Goal: Answer question/provide support: Answer question/provide support

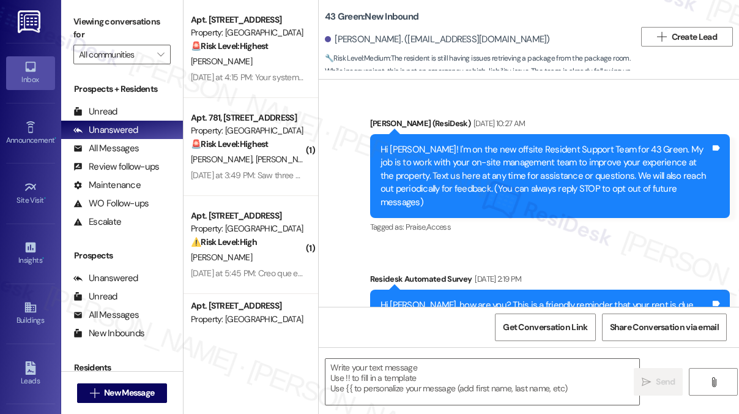
scroll to position [6008, 0]
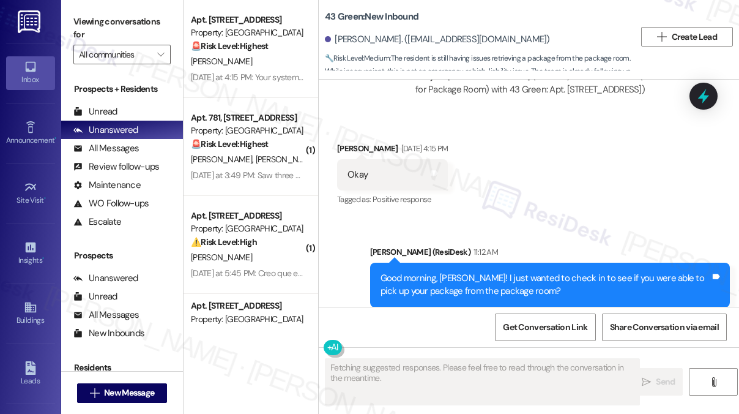
click at [683, 160] on div "Received via SMS [PERSON_NAME] [DATE] 4:15 PM Okay Tags and notes Tagged as: Po…" at bounding box center [529, 165] width 420 height 103
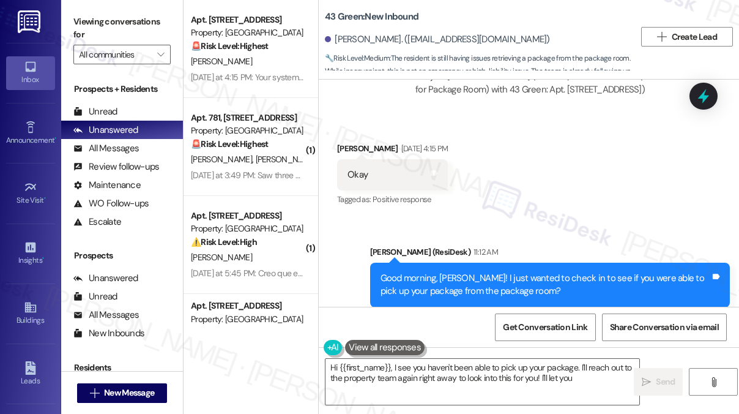
click at [492, 272] on div "Good morning, [PERSON_NAME]! I just wanted to check in to see if you were able …" at bounding box center [545, 285] width 330 height 26
type textarea "Hi {{first_name}}, I see you haven't been able to pick up your package. I'll re…"
click at [492, 272] on div "Good morning, [PERSON_NAME]! I just wanted to check in to see if you were able …" at bounding box center [545, 285] width 330 height 26
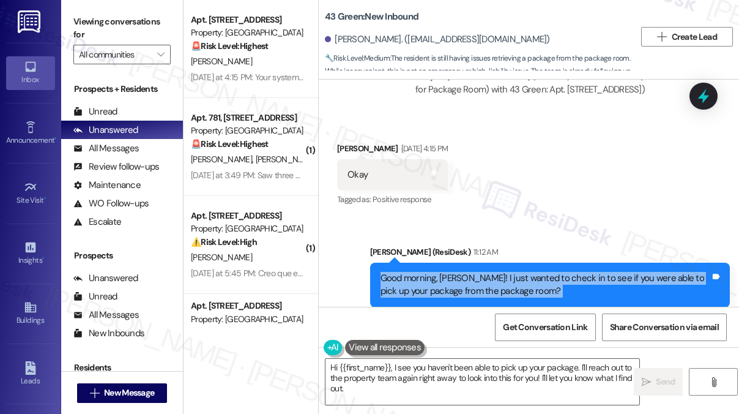
click at [492, 272] on div "Good morning, [PERSON_NAME]! I just wanted to check in to see if you were able …" at bounding box center [545, 285] width 330 height 26
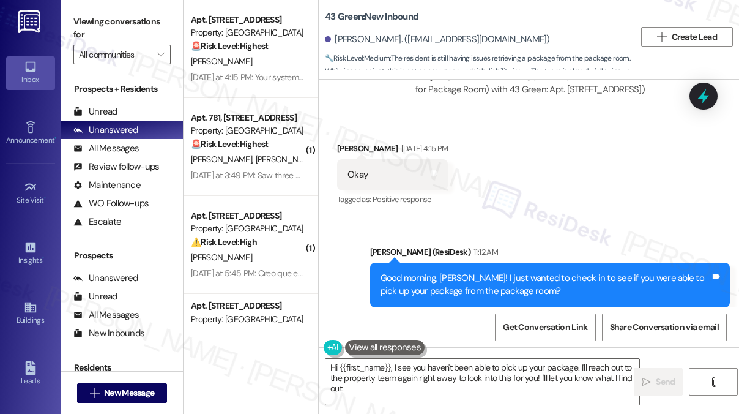
drag, startPoint x: 690, startPoint y: 17, endPoint x: 584, endPoint y: 4, distance: 106.6
click at [690, 17] on div "43 Green: New Inbound [PERSON_NAME]. ([EMAIL_ADDRESS][DOMAIN_NAME]) 🔧 Risk Leve…" at bounding box center [529, 36] width 420 height 67
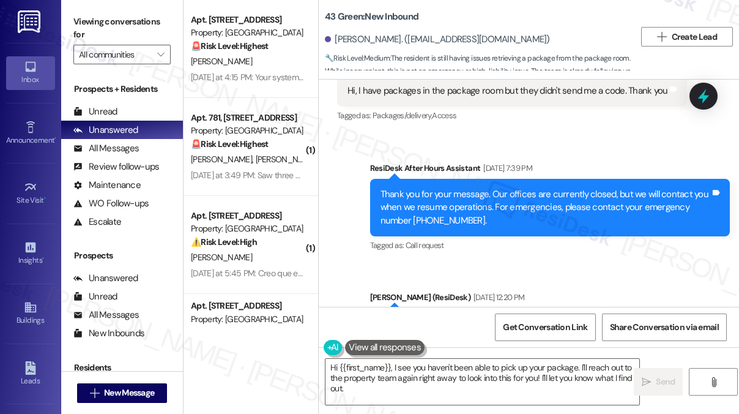
scroll to position [5152, 0]
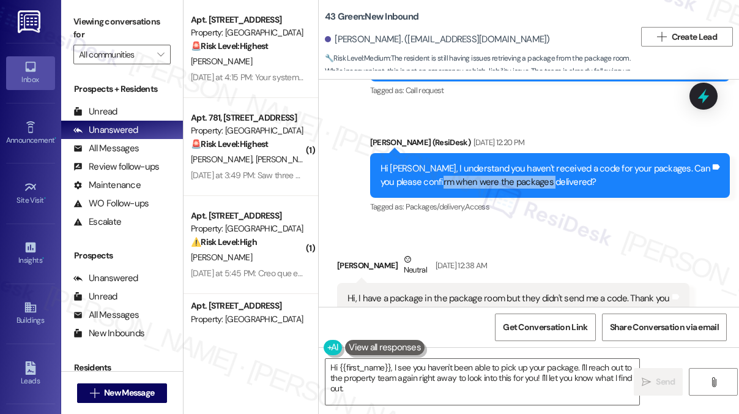
drag, startPoint x: 455, startPoint y: 141, endPoint x: 557, endPoint y: 143, distance: 101.6
click at [557, 162] on div "Hi [PERSON_NAME], I understand you haven't received a code for your packages. C…" at bounding box center [545, 175] width 330 height 26
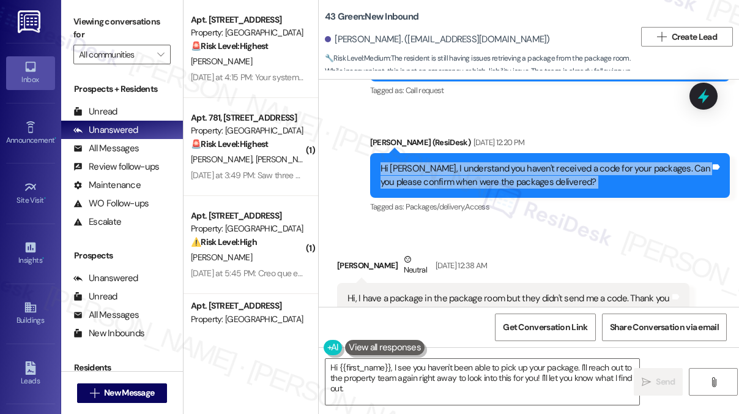
click at [557, 162] on div "Hi [PERSON_NAME], I understand you haven't received a code for your packages. C…" at bounding box center [545, 175] width 330 height 26
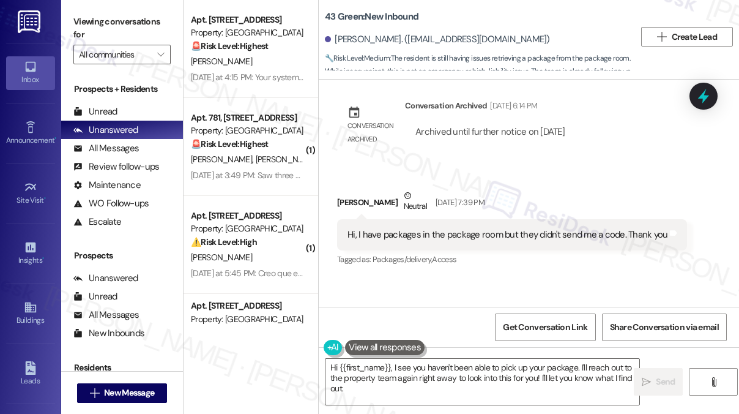
scroll to position [4846, 0]
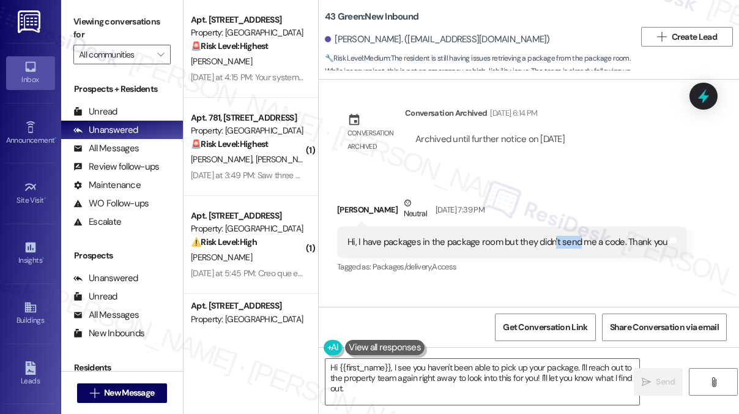
drag, startPoint x: 551, startPoint y: 205, endPoint x: 587, endPoint y: 204, distance: 36.7
click at [587, 235] on div "Hi, I have packages in the package room but they didn't send me a code. Thank y…" at bounding box center [507, 241] width 320 height 13
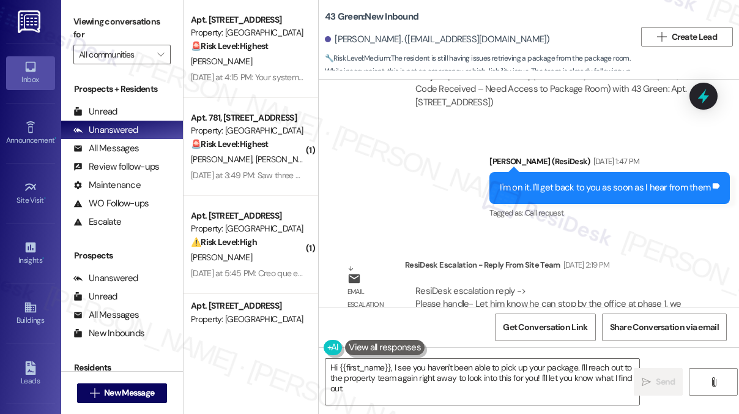
scroll to position [1355, 0]
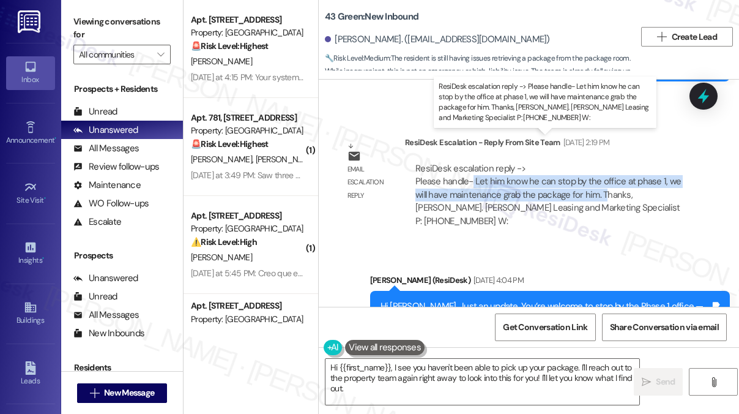
drag, startPoint x: 470, startPoint y: 152, endPoint x: 606, endPoint y: 172, distance: 137.9
click at [606, 172] on div "ResiDesk escalation reply -> Please handle- Let him know he can stop by the off…" at bounding box center [547, 194] width 265 height 65
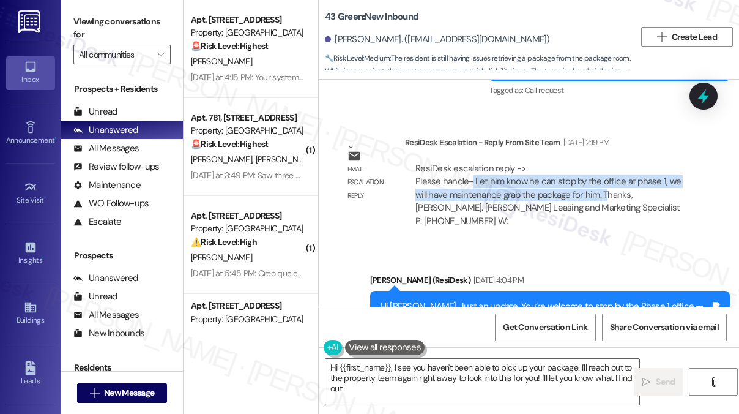
scroll to position [1478, 0]
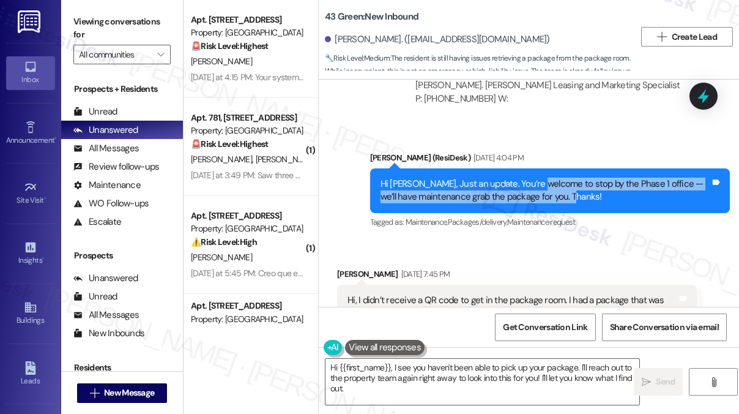
drag, startPoint x: 541, startPoint y: 144, endPoint x: 605, endPoint y: 163, distance: 66.6
click at [605, 177] on div "Hi [PERSON_NAME], Just an update. You’re welcome to stop by the Phase 1 office …" at bounding box center [545, 190] width 330 height 26
click at [597, 177] on div "Hi [PERSON_NAME], Just an update. You’re welcome to stop by the Phase 1 office …" at bounding box center [545, 190] width 330 height 26
drag, startPoint x: 598, startPoint y: 156, endPoint x: 484, endPoint y: 138, distance: 114.5
click at [484, 177] on div "Hi [PERSON_NAME], Just an update. You’re welcome to stop by the Phase 1 office …" at bounding box center [545, 190] width 330 height 26
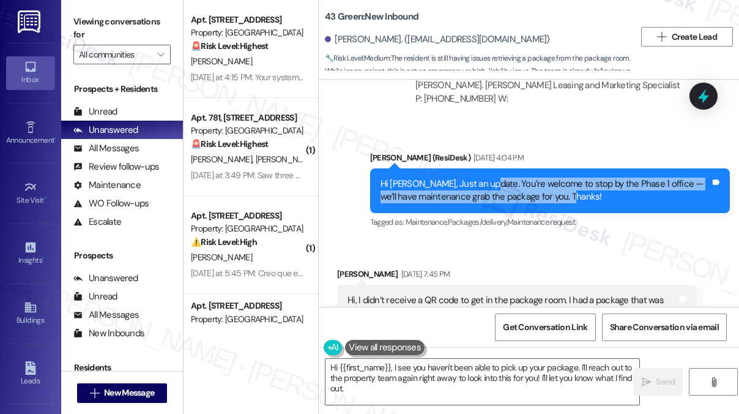
scroll to position [1539, 0]
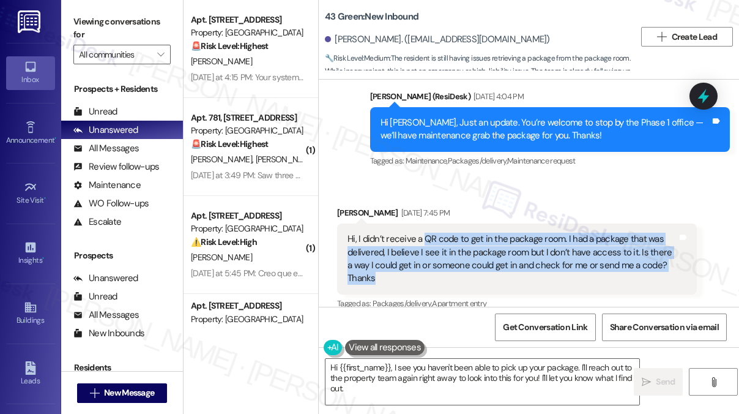
drag, startPoint x: 423, startPoint y: 193, endPoint x: 519, endPoint y: 239, distance: 106.1
click at [519, 239] on div "Hi, I didn’t receive a QR code to get in the package room. I had a package that…" at bounding box center [512, 258] width 330 height 53
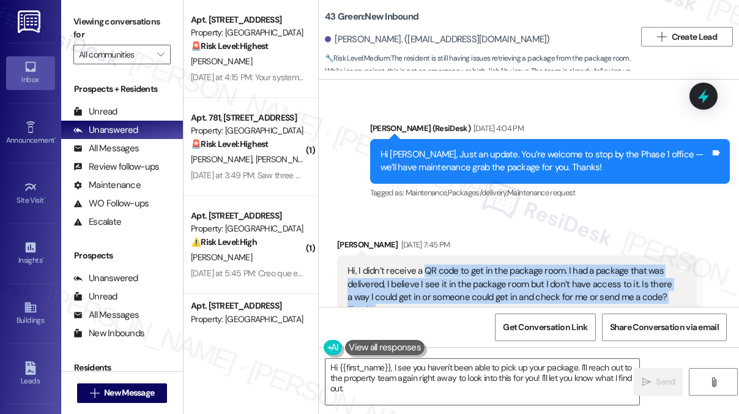
scroll to position [1600, 0]
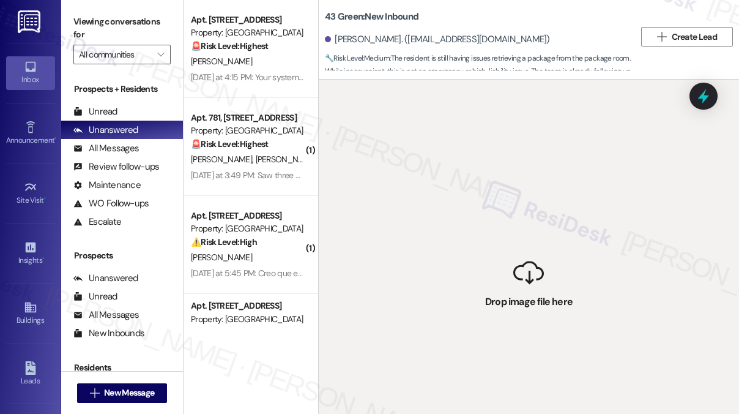
click at [433, 161] on div " Drop image file here" at bounding box center [529, 287] width 420 height 414
click at [434, 161] on div " Drop image file here" at bounding box center [529, 287] width 420 height 414
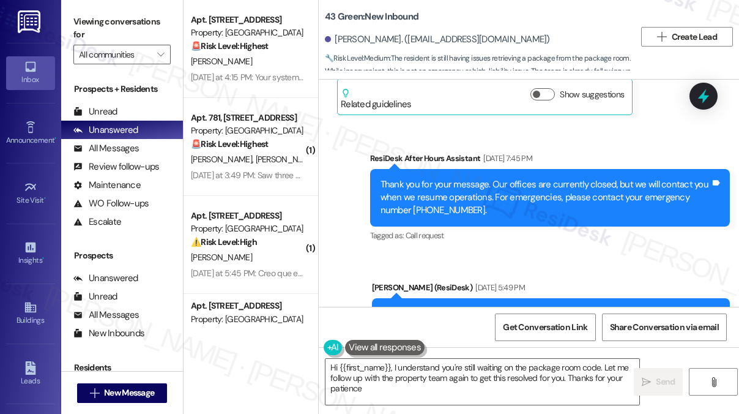
type textarea "Hi {{first_name}}, I understand you're still waiting on the package room code. …"
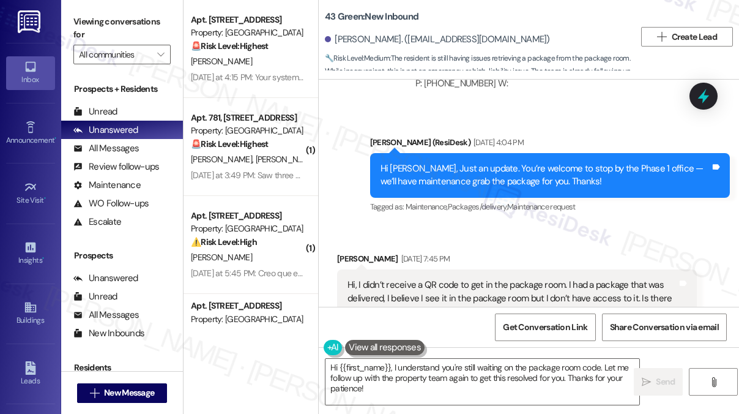
scroll to position [1617, 0]
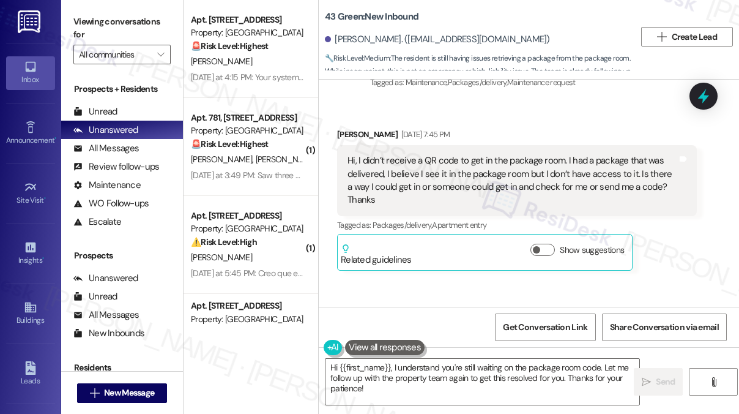
click at [460, 154] on div "Hi, I didn’t receive a QR code to get in the package room. I had a package that…" at bounding box center [512, 180] width 330 height 53
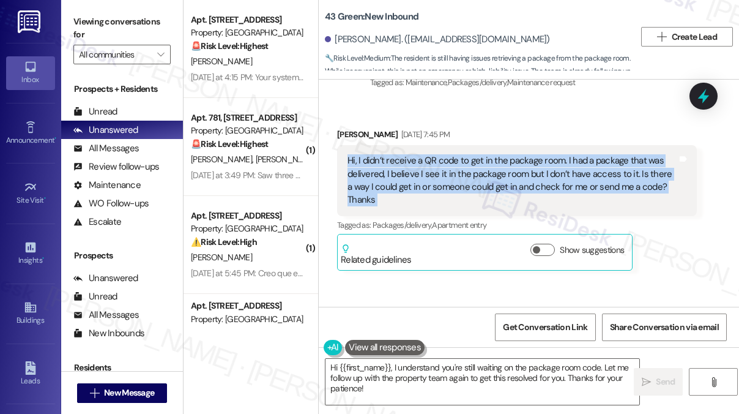
click at [460, 154] on div "Hi, I didn’t receive a QR code to get in the package room. I had a package that…" at bounding box center [512, 180] width 330 height 53
click at [455, 154] on div "Hi, I didn’t receive a QR code to get in the package room. I had a package that…" at bounding box center [512, 180] width 330 height 53
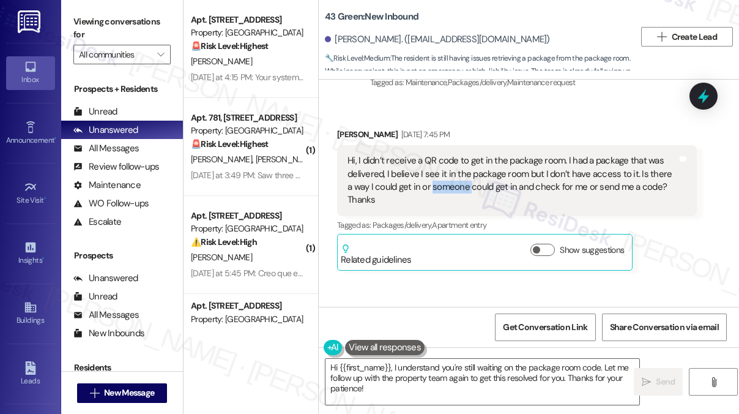
click at [455, 154] on div "Hi, I didn’t receive a QR code to get in the package room. I had a package that…" at bounding box center [512, 180] width 330 height 53
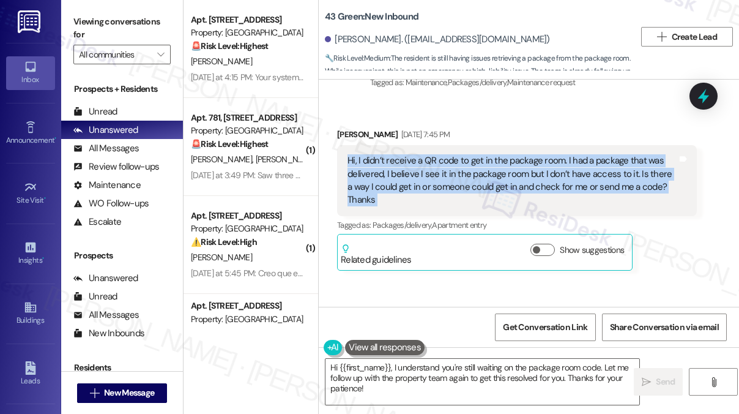
click at [455, 154] on div "Hi, I didn’t receive a QR code to get in the package room. I had a package that…" at bounding box center [512, 180] width 330 height 53
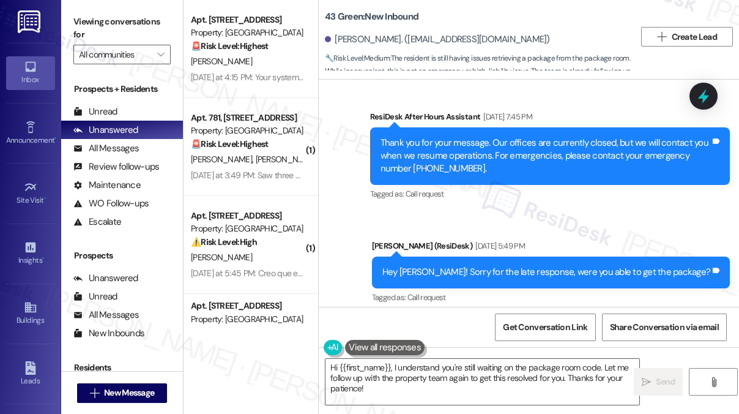
scroll to position [1862, 0]
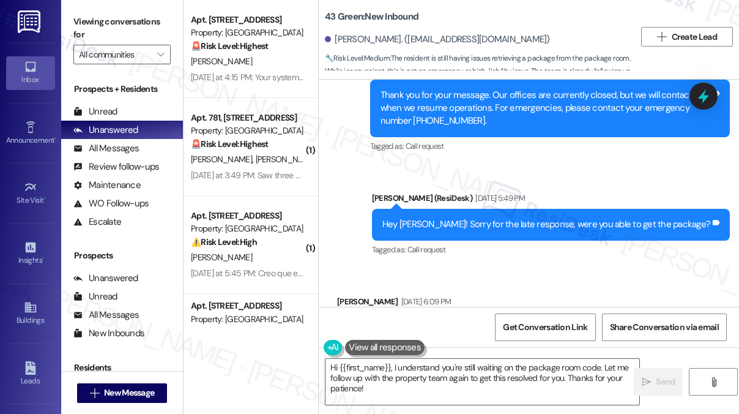
click at [494, 218] on div "Hey [PERSON_NAME]! Sorry for the late response, were you able to get the packag…" at bounding box center [546, 224] width 328 height 13
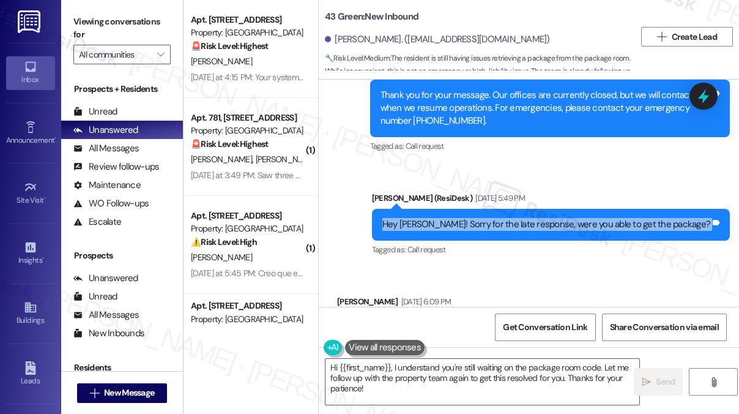
click at [494, 218] on div "Hey [PERSON_NAME]! Sorry for the late response, were you able to get the packag…" at bounding box center [546, 224] width 328 height 13
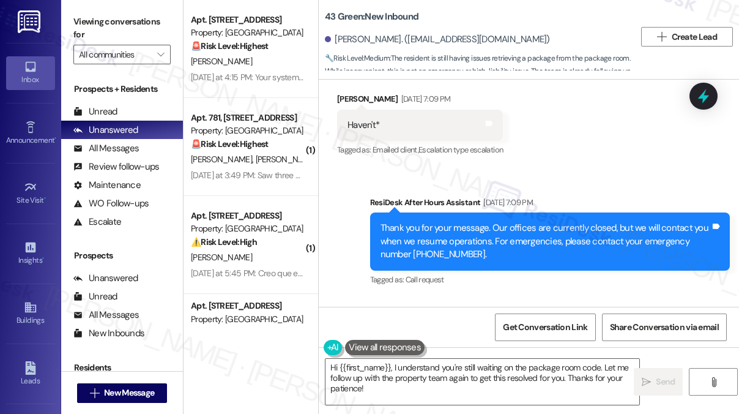
scroll to position [2290, 0]
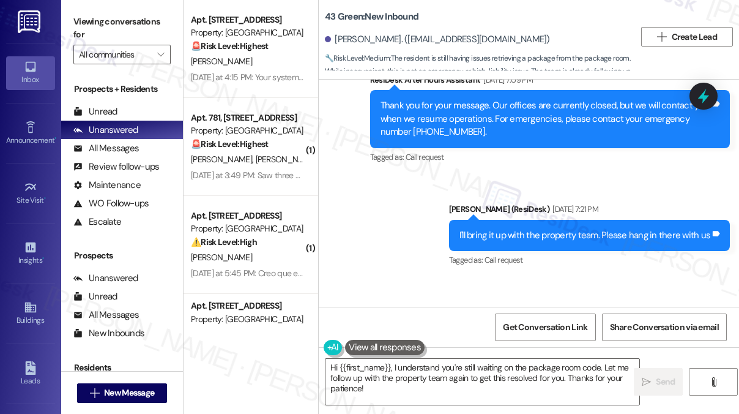
click at [489, 229] on div "I'll bring it up with the property team. Please hang in there with us" at bounding box center [584, 235] width 251 height 13
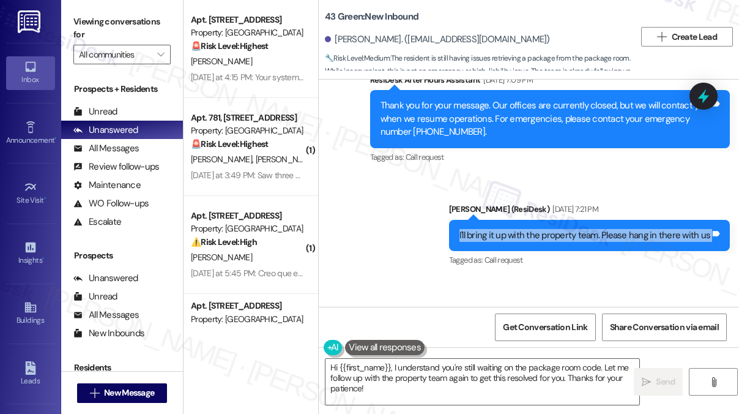
click at [489, 229] on div "I'll bring it up with the property team. Please hang in there with us" at bounding box center [584, 235] width 251 height 13
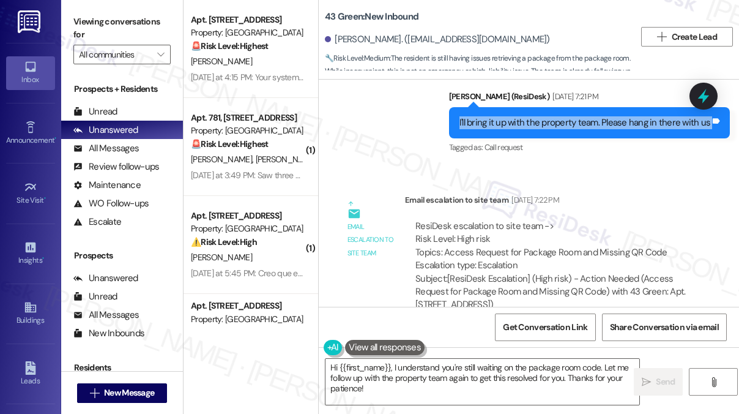
scroll to position [2474, 0]
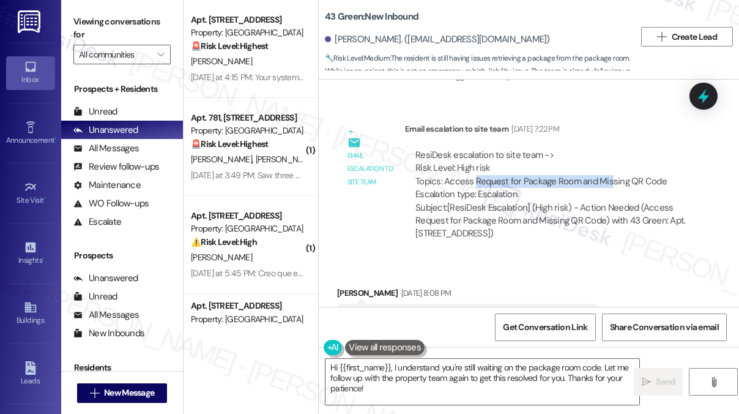
drag, startPoint x: 474, startPoint y: 136, endPoint x: 607, endPoint y: 144, distance: 132.9
click at [607, 149] on div "ResiDesk escalation to site team -> Risk Level: High risk Topics: Access Reques…" at bounding box center [550, 175] width 271 height 53
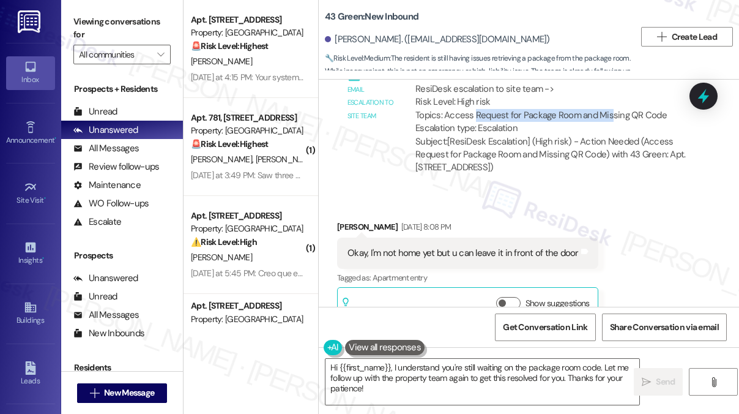
scroll to position [2596, 0]
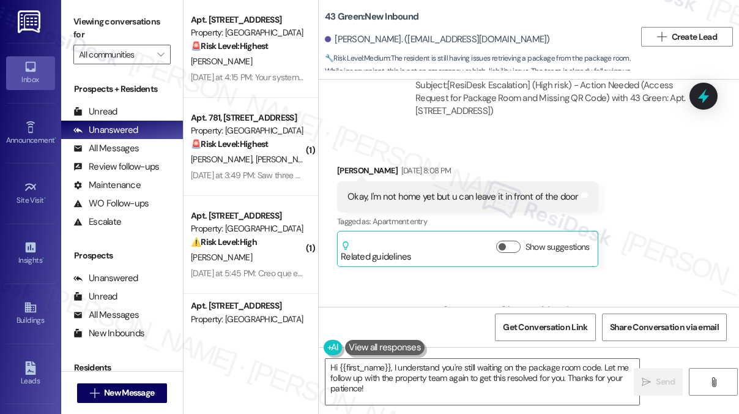
click at [455, 190] on div "Okay, I'm not home yet but u can leave it in front of the door" at bounding box center [462, 196] width 231 height 13
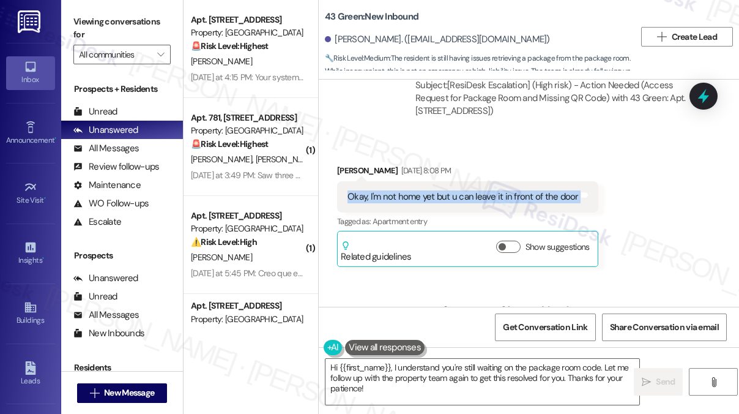
click at [455, 190] on div "Okay, I'm not home yet but u can leave it in front of the door" at bounding box center [462, 196] width 231 height 13
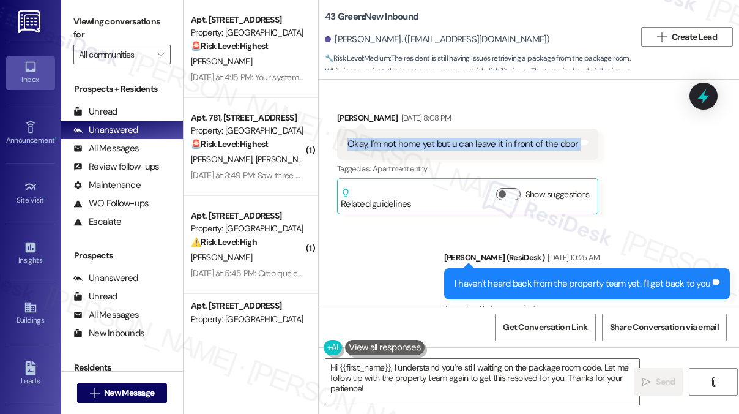
scroll to position [2718, 0]
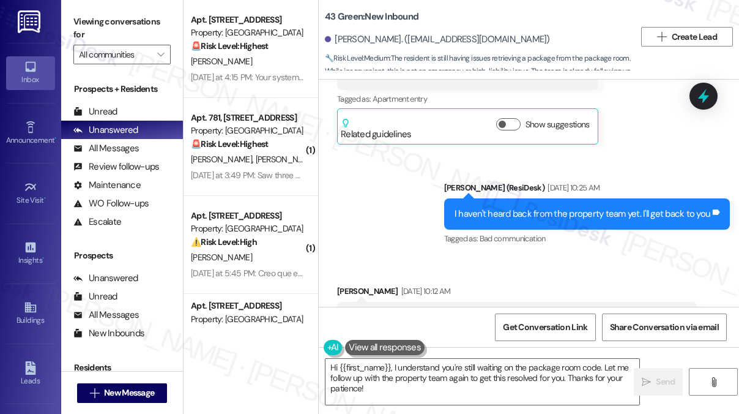
click at [524, 207] on div "I haven't heard back from the property team yet. I'll get back to you" at bounding box center [582, 213] width 256 height 13
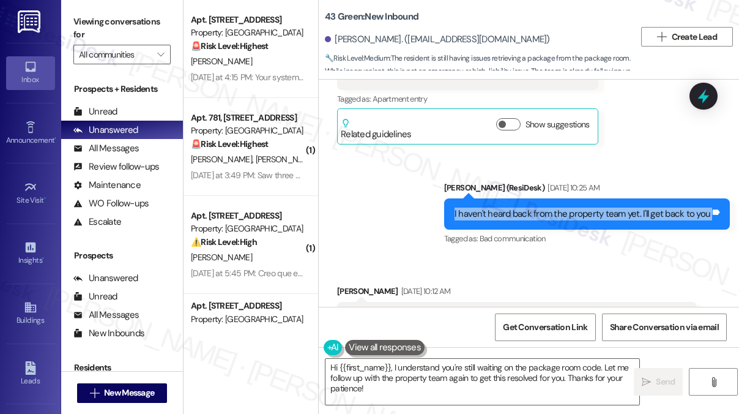
click at [524, 207] on div "I haven't heard back from the property team yet. I'll get back to you" at bounding box center [582, 213] width 256 height 13
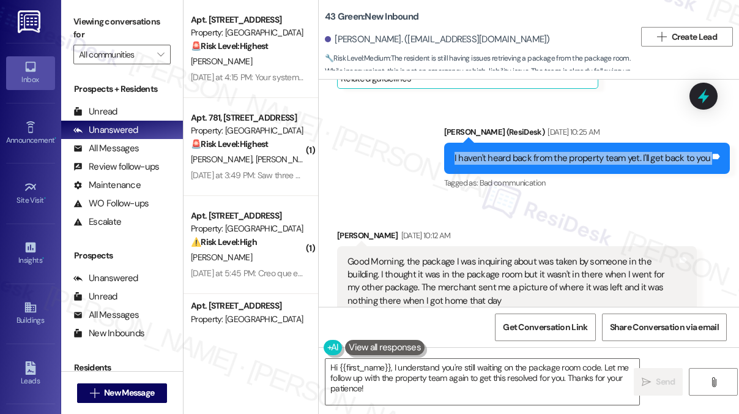
scroll to position [2841, 0]
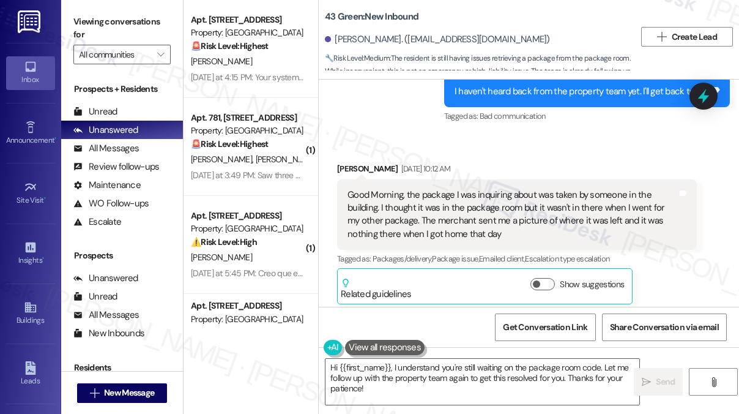
click at [421, 188] on div "Good Morning, the package I was inquiring about was taken by someone in the bui…" at bounding box center [512, 214] width 330 height 53
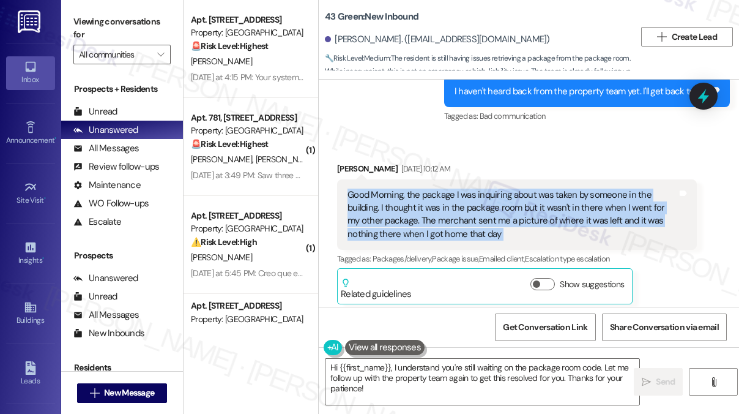
click at [421, 188] on div "Good Morning, the package I was inquiring about was taken by someone in the bui…" at bounding box center [512, 214] width 330 height 53
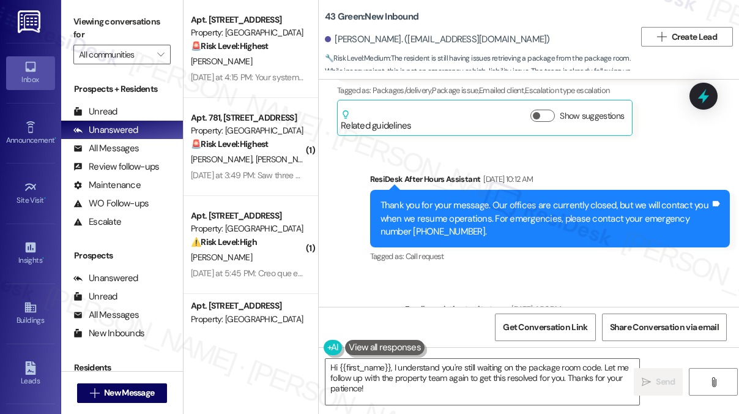
scroll to position [3147, 0]
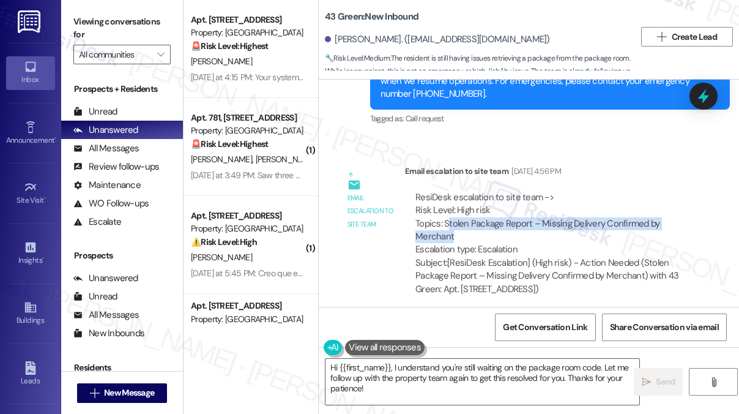
drag, startPoint x: 473, startPoint y: 188, endPoint x: 511, endPoint y: 195, distance: 38.5
click at [511, 195] on div "ResiDesk escalation to site team -> Risk Level: High risk Topics: Stolen Packag…" at bounding box center [550, 223] width 271 height 65
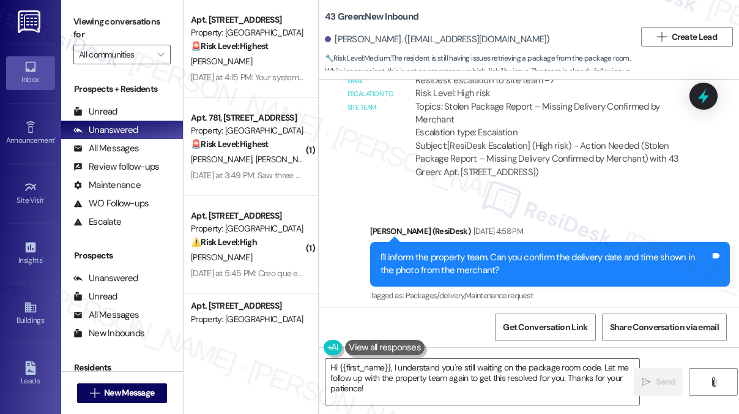
scroll to position [3269, 0]
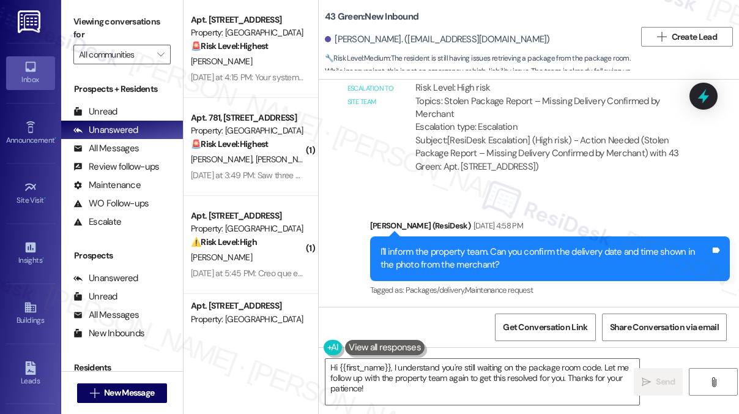
click at [458, 245] on div "I'll inform the property team. Can you confirm the delivery date and time shown…" at bounding box center [545, 258] width 330 height 26
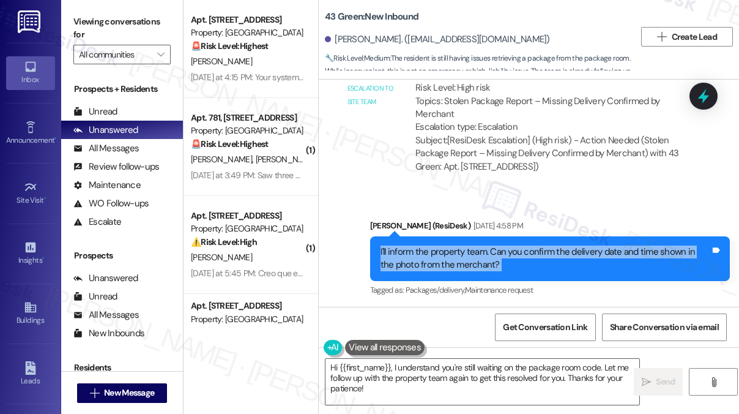
click at [458, 245] on div "I'll inform the property team. Can you confirm the delivery date and time shown…" at bounding box center [545, 258] width 330 height 26
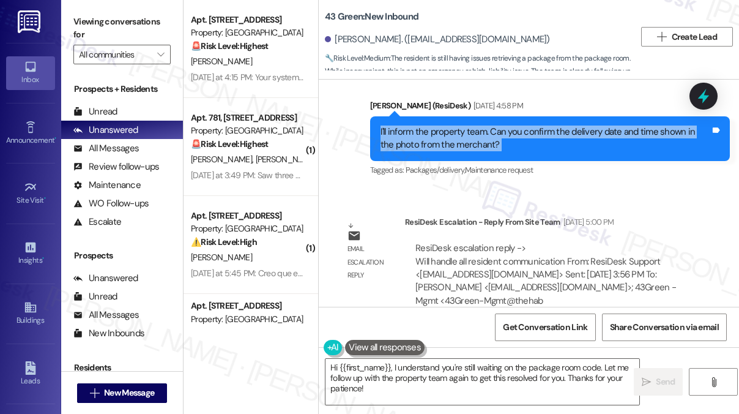
scroll to position [3391, 0]
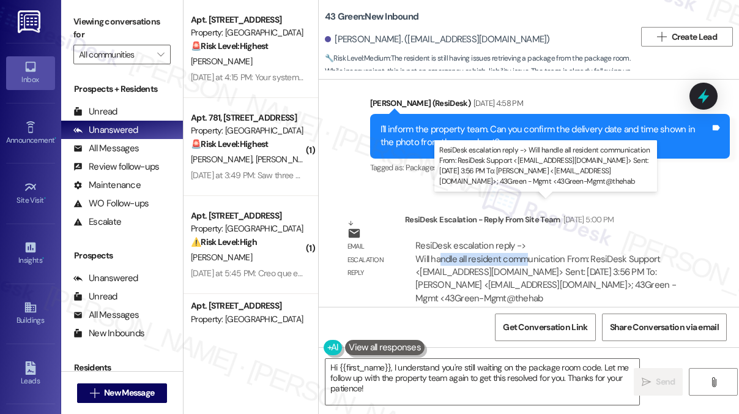
drag, startPoint x: 455, startPoint y: 222, endPoint x: 525, endPoint y: 221, distance: 69.7
click at [525, 239] on div "ResiDesk escalation reply -> Will handle all resident communication From: ResiD…" at bounding box center [545, 271] width 261 height 65
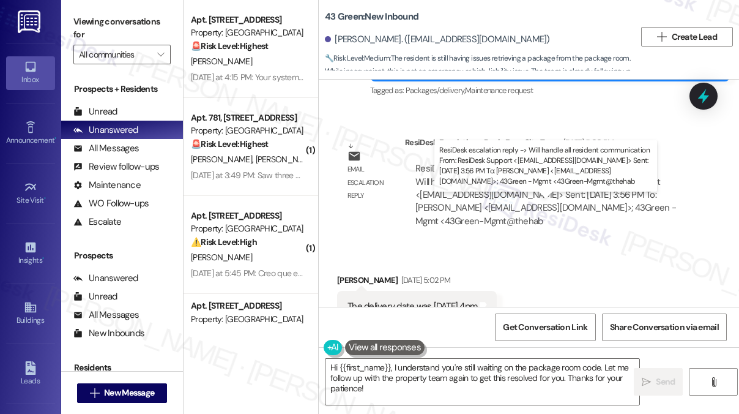
scroll to position [3575, 0]
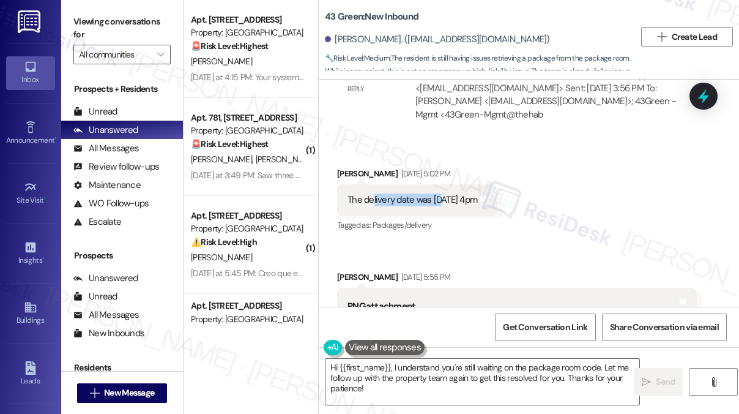
drag, startPoint x: 440, startPoint y: 160, endPoint x: 372, endPoint y: 158, distance: 67.9
click at [372, 193] on div "The delivery date was [DATE] 4pm" at bounding box center [412, 199] width 130 height 13
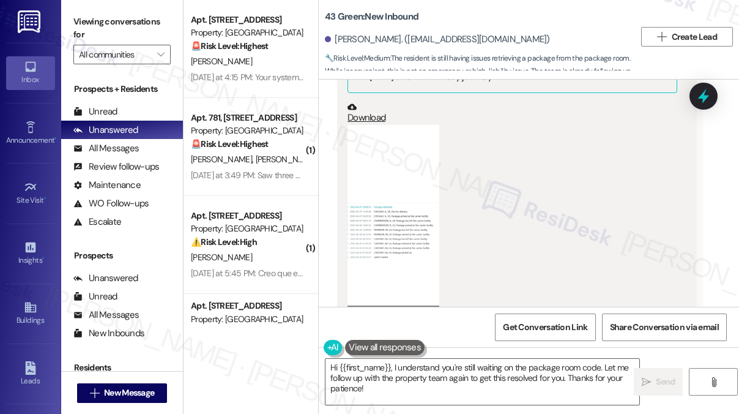
scroll to position [4003, 0]
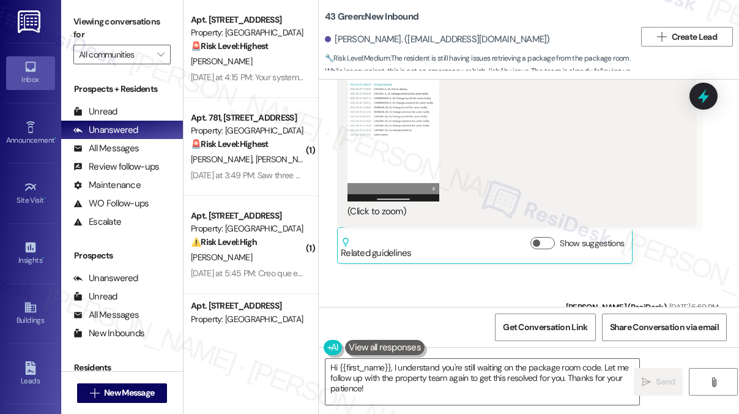
click at [389, 137] on button "Zoom image" at bounding box center [393, 101] width 92 height 199
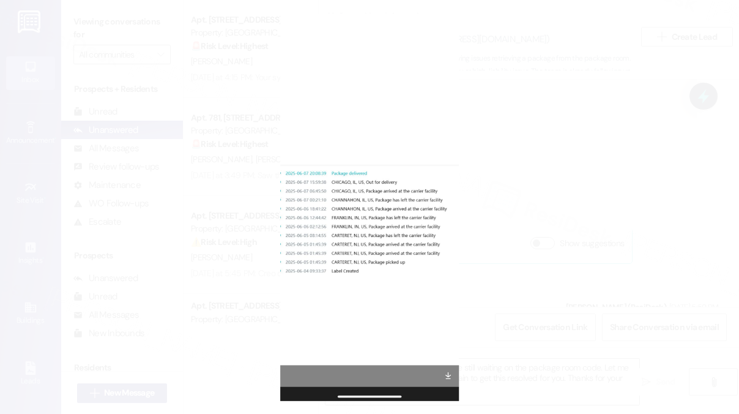
click at [555, 190] on button "Unzoom image" at bounding box center [369, 207] width 739 height 414
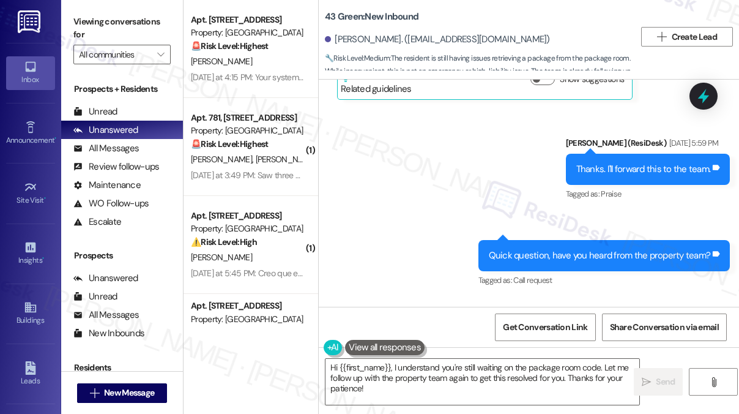
scroll to position [4186, 0]
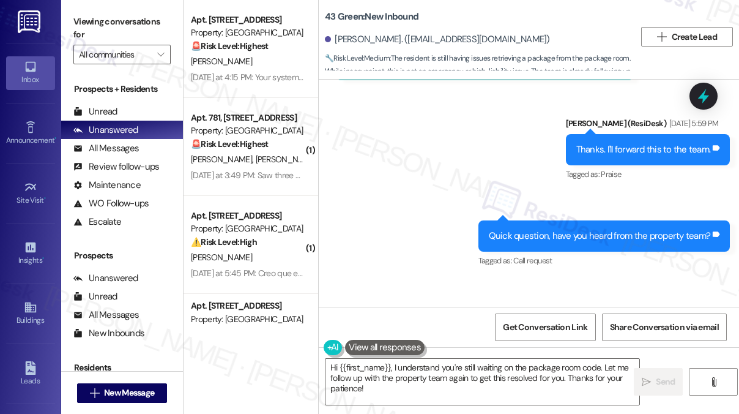
click at [568, 229] on div "Quick question, have you heard from the property team?" at bounding box center [600, 235] width 222 height 13
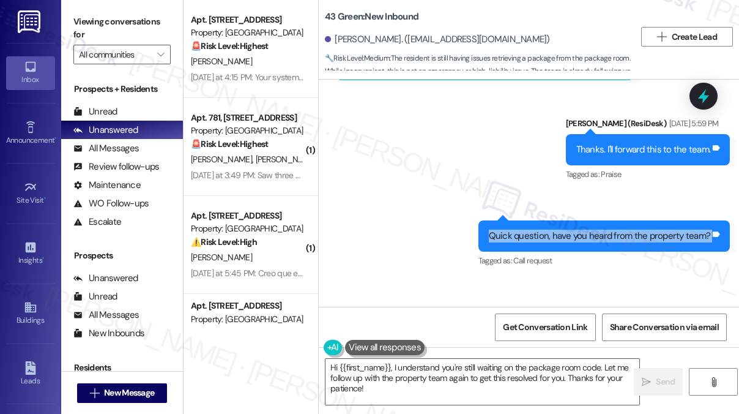
click at [568, 229] on div "Quick question, have you heard from the property team?" at bounding box center [600, 235] width 222 height 13
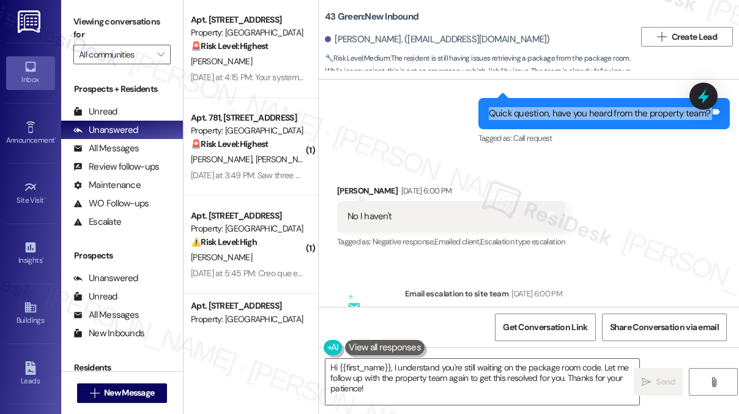
scroll to position [4492, 0]
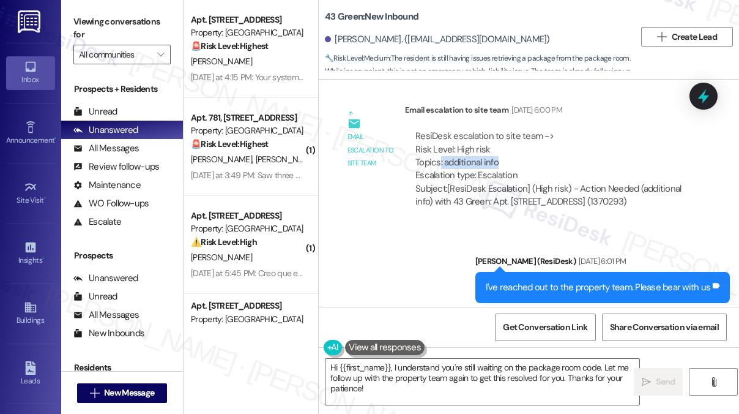
drag, startPoint x: 438, startPoint y: 119, endPoint x: 529, endPoint y: 125, distance: 91.3
click at [529, 130] on div "ResiDesk escalation to site team -> Risk Level: High risk Topics: additional in…" at bounding box center [550, 156] width 271 height 53
drag, startPoint x: 557, startPoint y: 153, endPoint x: 612, endPoint y: 154, distance: 54.4
click at [612, 182] on div "Subject: [ResiDesk Escalation] (High risk) - Action Needed (additional info) wi…" at bounding box center [550, 195] width 271 height 26
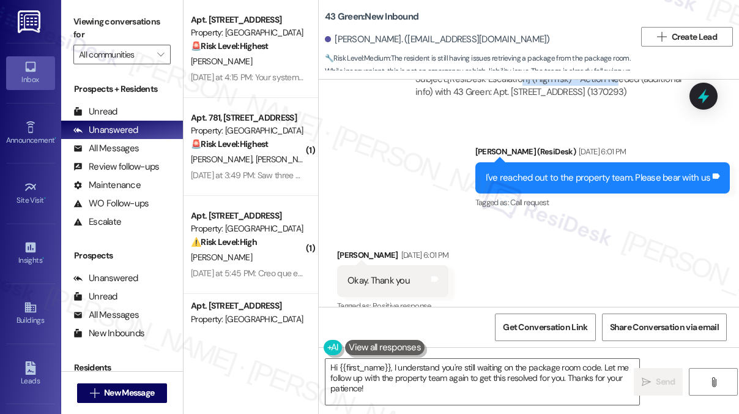
scroll to position [4615, 0]
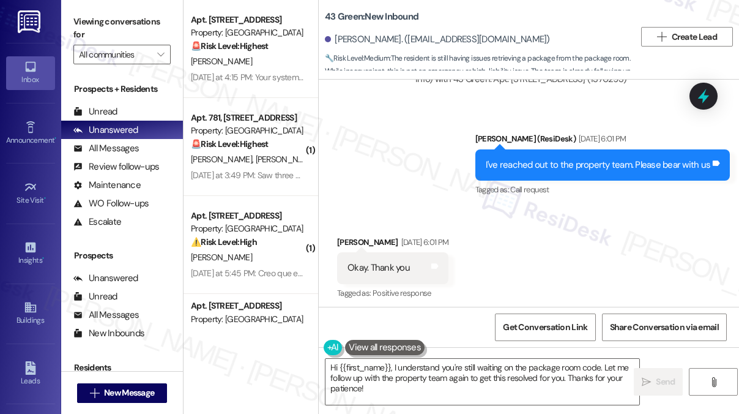
click at [514, 158] on div "I've reached out to the property team. Please bear with us" at bounding box center [598, 164] width 225 height 13
click at [515, 158] on div "I've reached out to the property team. Please bear with us" at bounding box center [598, 164] width 225 height 13
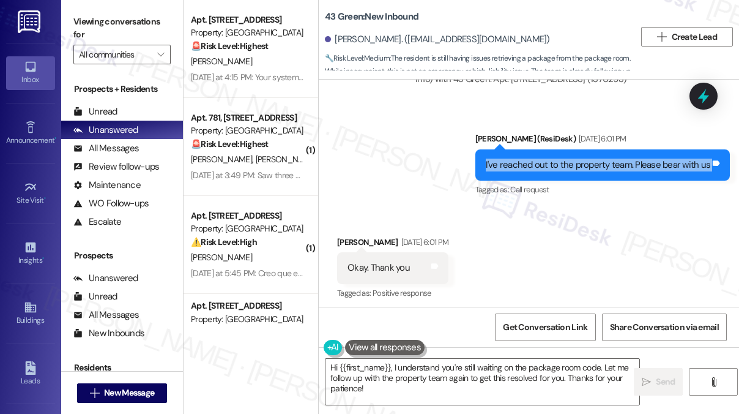
click at [515, 158] on div "I've reached out to the property team. Please bear with us" at bounding box center [598, 164] width 225 height 13
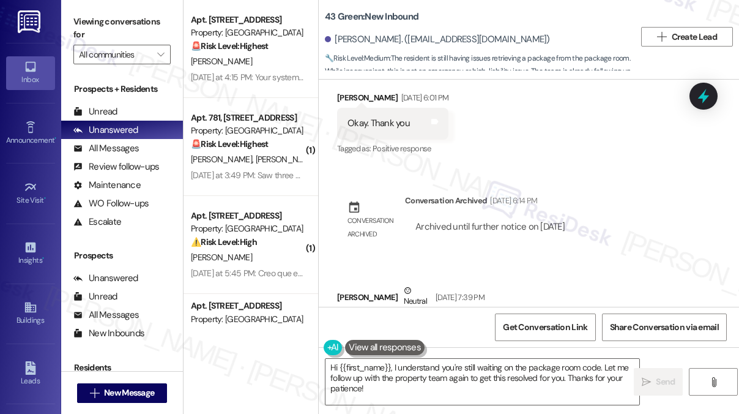
scroll to position [4859, 0]
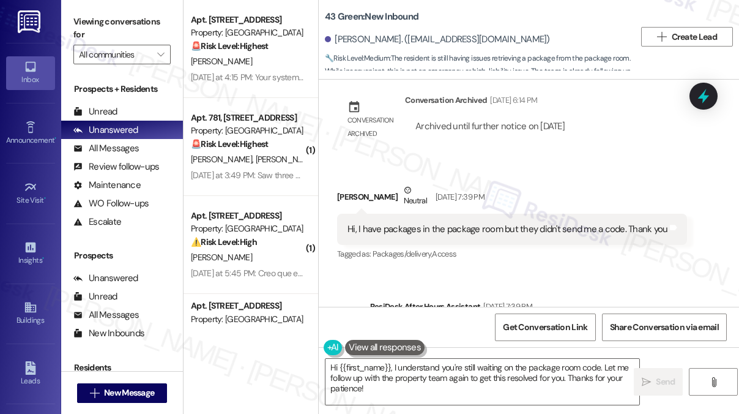
click at [424, 223] on div "Hi, I have packages in the package room but they didn't send me a code. Thank y…" at bounding box center [507, 229] width 320 height 13
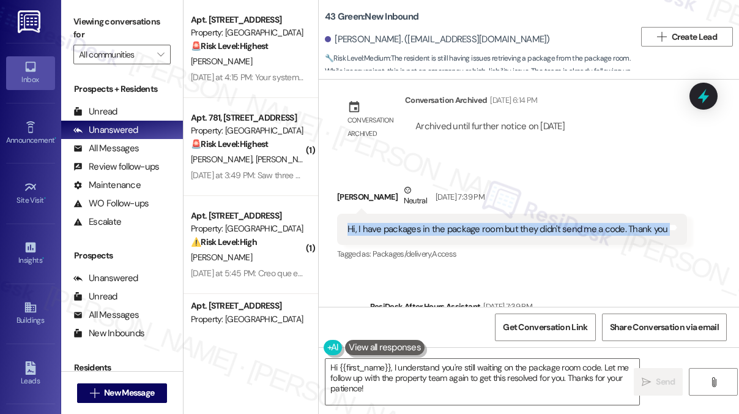
click at [424, 223] on div "Hi, I have packages in the package room but they didn't send me a code. Thank y…" at bounding box center [507, 229] width 320 height 13
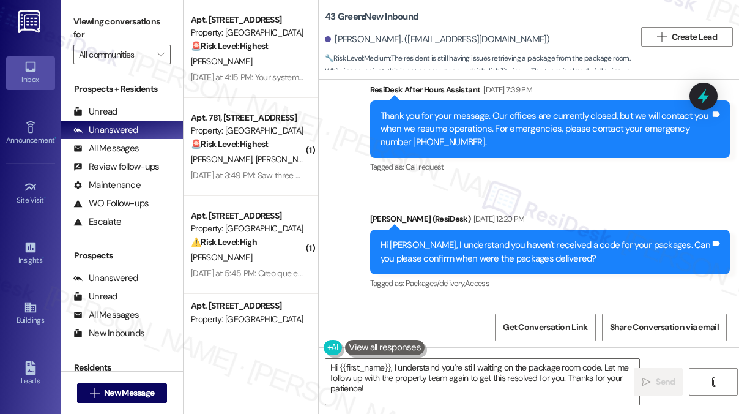
scroll to position [5104, 0]
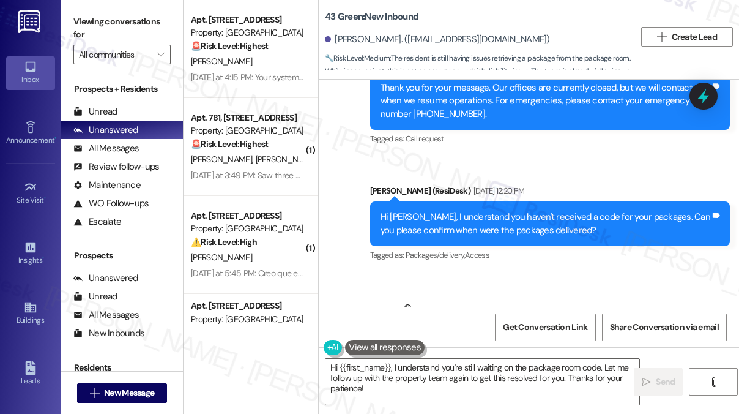
click at [454, 210] on div "Hi [PERSON_NAME], I understand you haven't received a code for your packages. C…" at bounding box center [545, 223] width 330 height 26
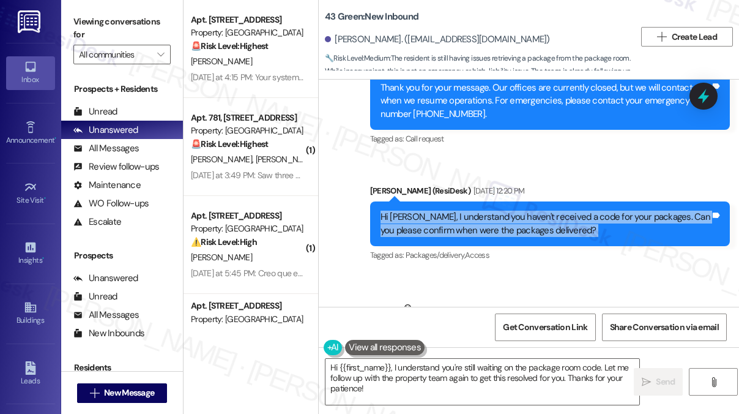
click at [454, 210] on div "Hi [PERSON_NAME], I understand you haven't received a code for your packages. C…" at bounding box center [545, 223] width 330 height 26
drag, startPoint x: 701, startPoint y: 14, endPoint x: 666, endPoint y: 9, distance: 35.2
click at [701, 14] on div "43 Green: New Inbound [PERSON_NAME]. ([EMAIL_ADDRESS][DOMAIN_NAME]) 🔧 Risk Leve…" at bounding box center [529, 36] width 420 height 67
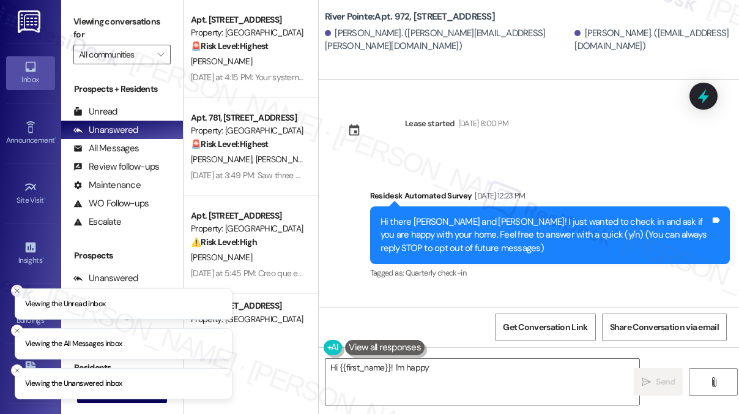
scroll to position [5781, 0]
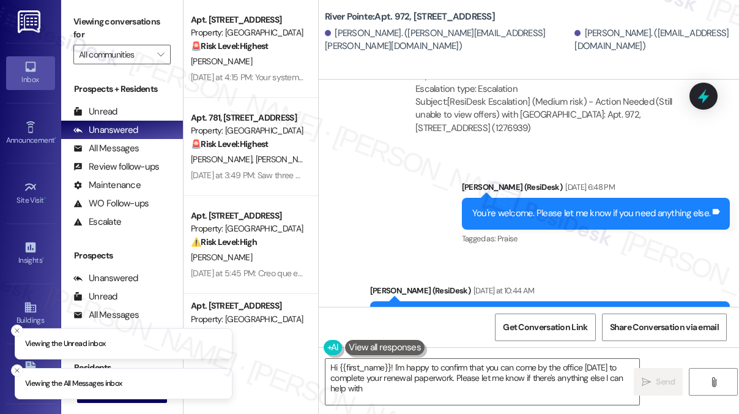
type textarea "Hi {{first_name}}! I'm happy to confirm that you can come by the office tomorro…"
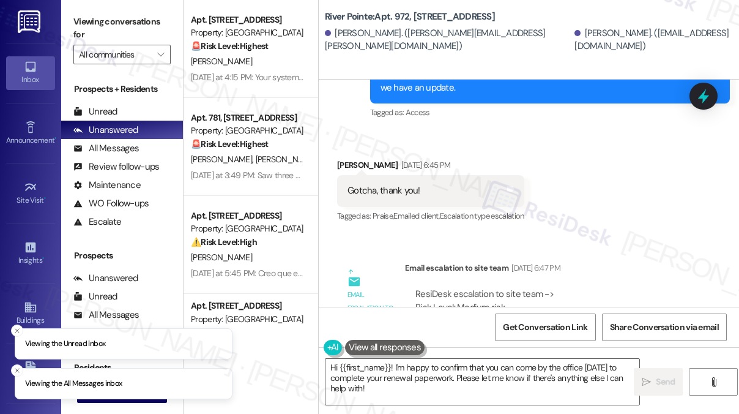
drag, startPoint x: 454, startPoint y: 242, endPoint x: 535, endPoint y: 241, distance: 80.7
click at [535, 287] on div "ResiDesk escalation to site team -> Risk Level: Medium risk Topics: Still unabl…" at bounding box center [550, 313] width 271 height 53
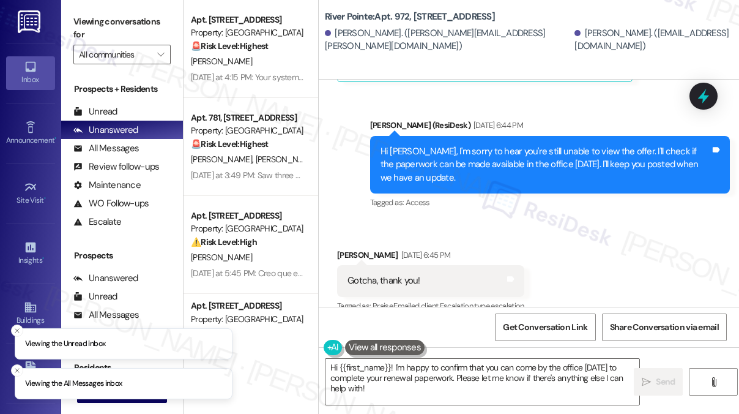
scroll to position [5353, 0]
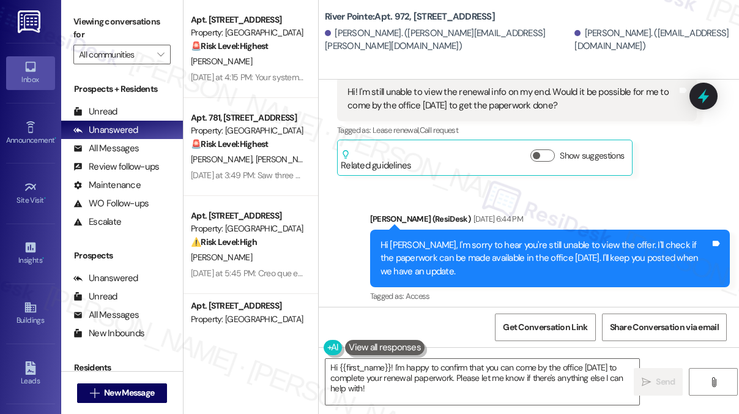
click at [455, 239] on div "Hi Zane, I'm sorry to hear you're still unable to view the offer. I'll check if…" at bounding box center [545, 258] width 330 height 39
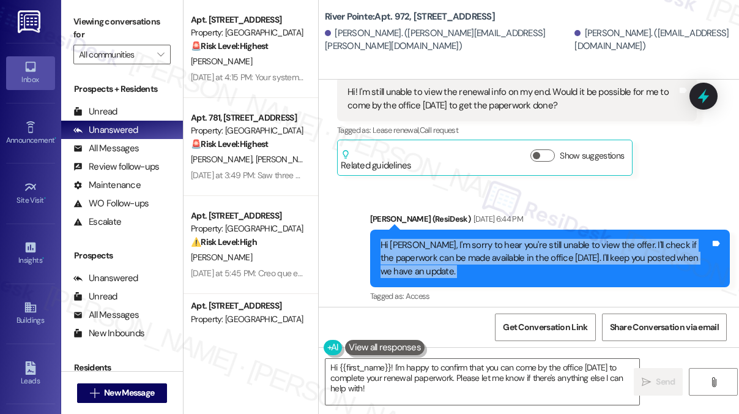
click at [455, 239] on div "Hi Zane, I'm sorry to hear you're still unable to view the offer. I'll check if…" at bounding box center [545, 258] width 330 height 39
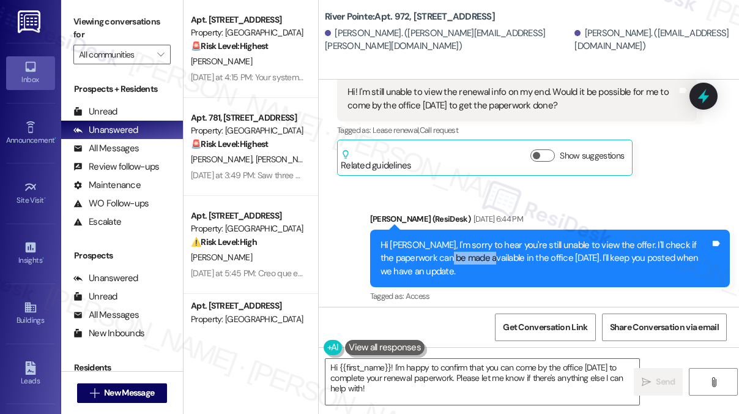
click at [455, 239] on div "Hi Zane, I'm sorry to hear you're still unable to view the offer. I'll check if…" at bounding box center [545, 258] width 330 height 39
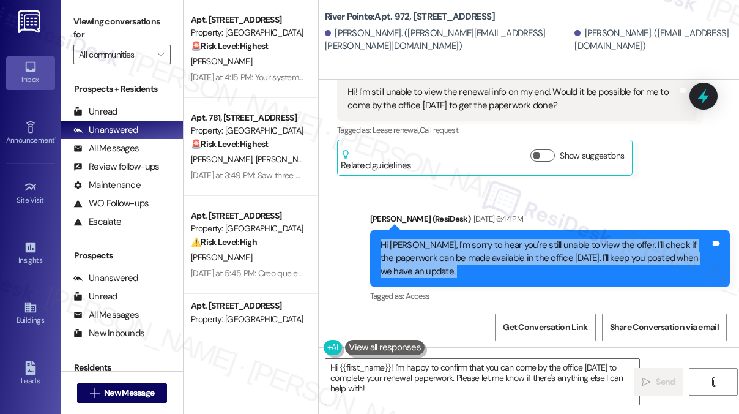
click at [455, 239] on div "Hi Zane, I'm sorry to hear you're still unable to view the offer. I'll check if…" at bounding box center [545, 258] width 330 height 39
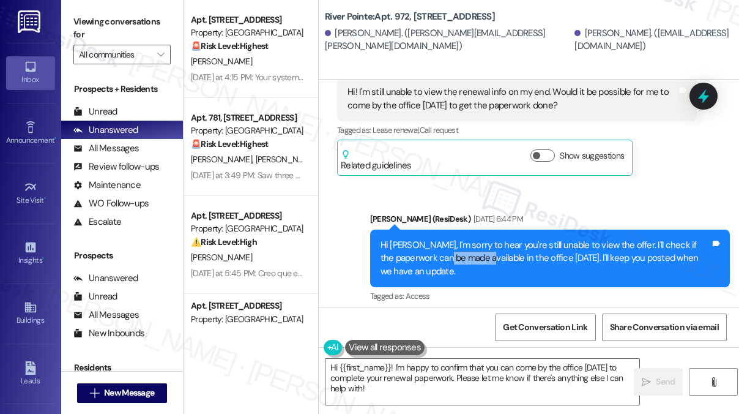
click at [455, 239] on div "Hi Zane, I'm sorry to hear you're still unable to view the offer. I'll check if…" at bounding box center [545, 258] width 330 height 39
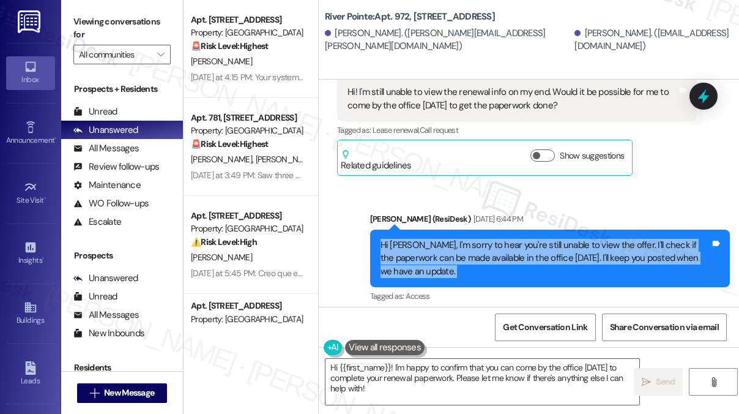
click at [455, 239] on div "Hi Zane, I'm sorry to hear you're still unable to view the offer. I'll check if…" at bounding box center [545, 258] width 330 height 39
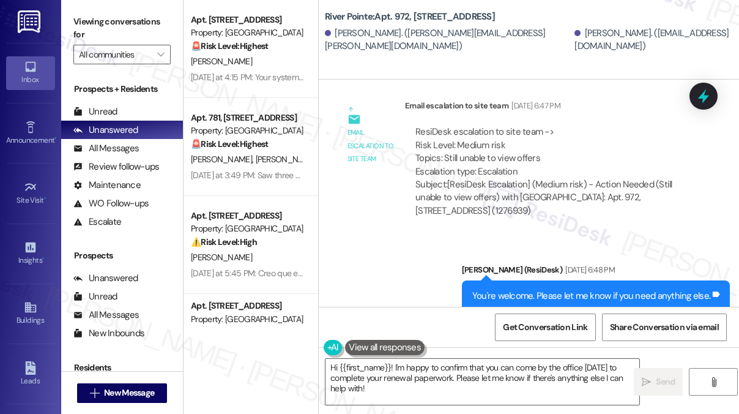
scroll to position [5720, 0]
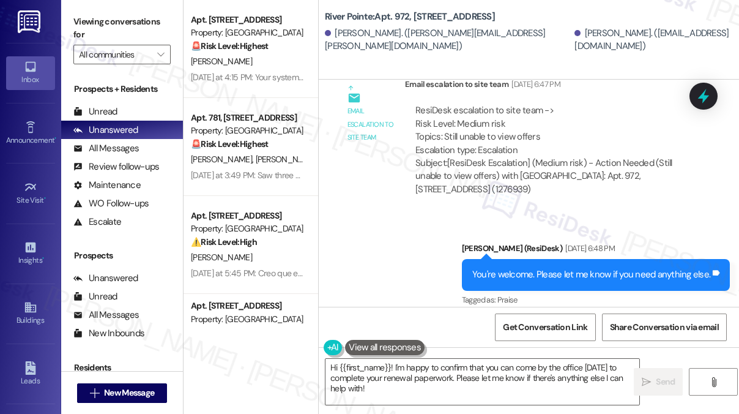
click at [488, 268] on div "You're welcome. Please let me know if you need anything else." at bounding box center [591, 274] width 238 height 13
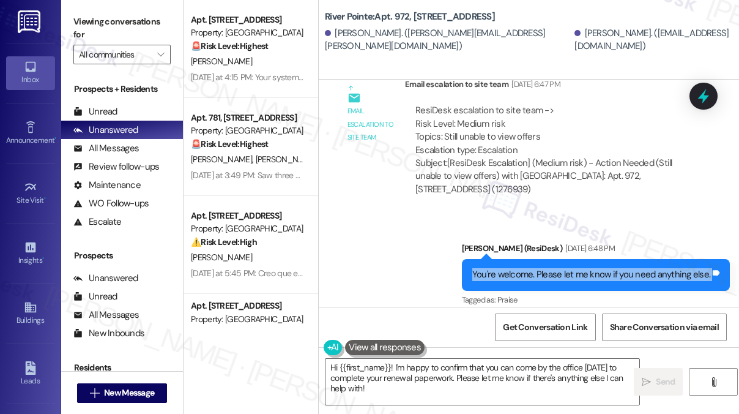
click at [488, 268] on div "You're welcome. Please let me know if you need anything else." at bounding box center [591, 274] width 238 height 13
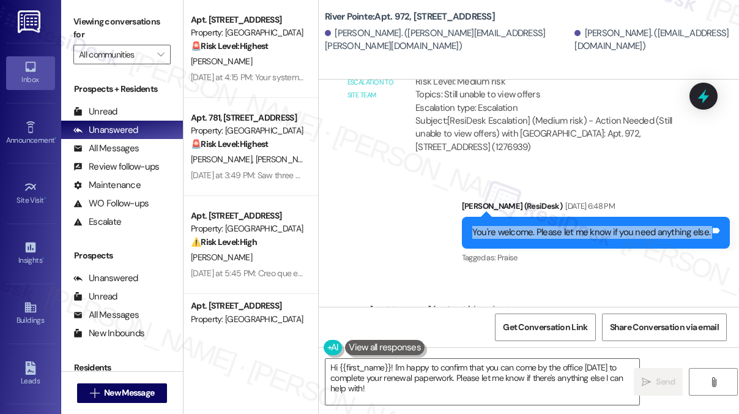
scroll to position [5781, 0]
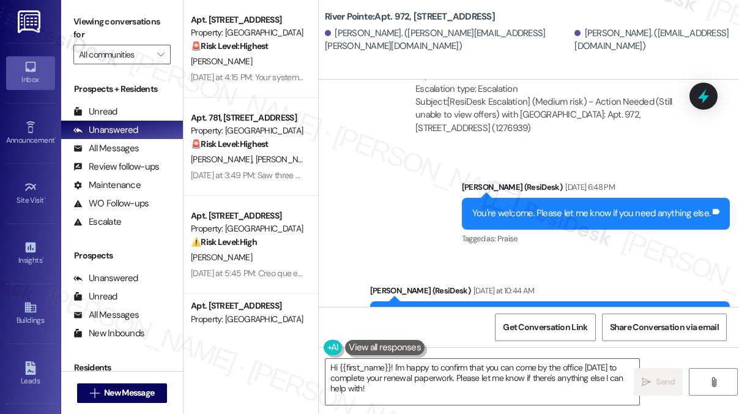
click at [467, 310] on div ""Hey Zane and Sarah, we'd love to know more about your experience at River Poin…" at bounding box center [545, 336] width 330 height 53
click at [615, 189] on div "Sent via SMS Sarah (ResiDesk) Aug 05, 2025 at 6:48 PM You're welcome. Please le…" at bounding box center [529, 276] width 420 height 246
